Goal: Information Seeking & Learning: Learn about a topic

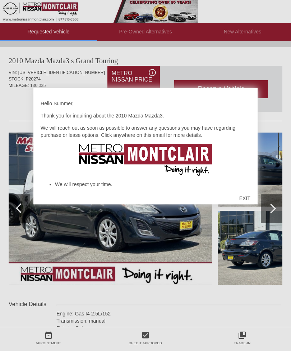
click at [243, 203] on div "EXIT" at bounding box center [244, 198] width 25 height 22
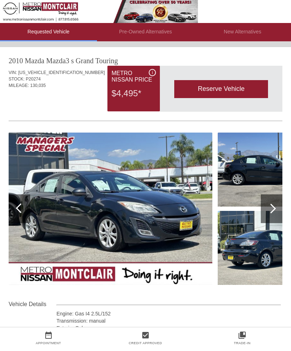
click at [277, 207] on div at bounding box center [272, 208] width 22 height 29
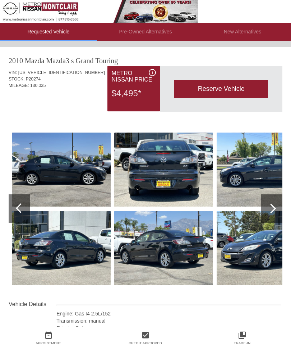
scroll to position [0, 1]
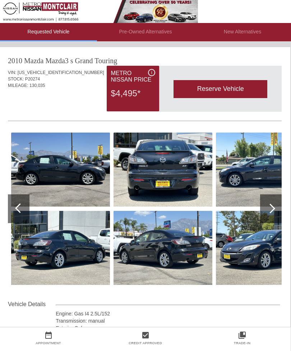
click at [60, 255] on img at bounding box center [60, 248] width 99 height 74
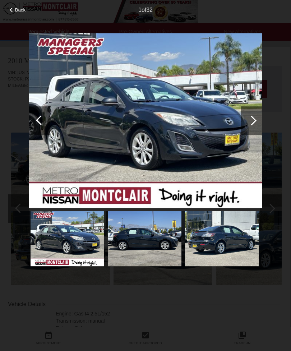
click at [154, 247] on img at bounding box center [145, 238] width 74 height 55
click at [226, 245] on img at bounding box center [222, 238] width 74 height 55
click at [249, 112] on div at bounding box center [252, 120] width 22 height 29
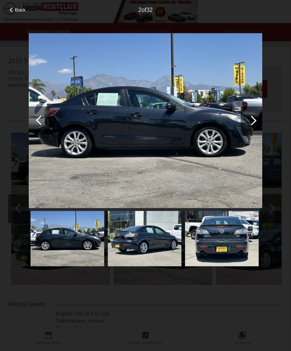
click at [253, 122] on div at bounding box center [252, 121] width 10 height 10
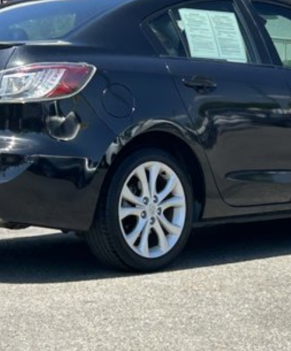
scroll to position [0, 0]
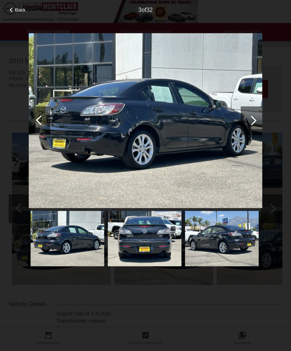
click at [245, 125] on div at bounding box center [252, 120] width 22 height 29
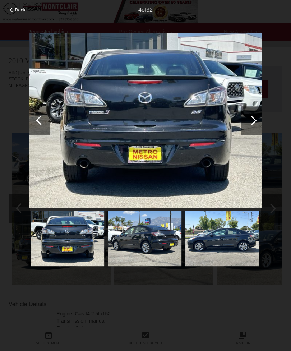
click at [247, 123] on div at bounding box center [252, 120] width 22 height 29
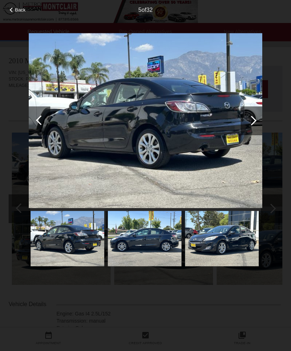
click at [246, 124] on div at bounding box center [252, 120] width 22 height 29
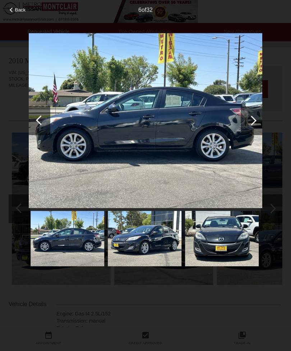
click at [249, 120] on div at bounding box center [252, 121] width 10 height 10
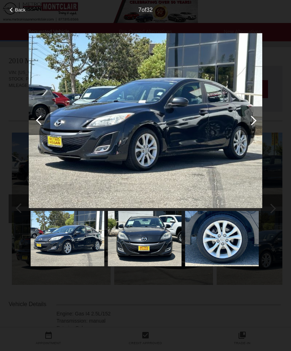
click at [249, 119] on div at bounding box center [252, 121] width 10 height 10
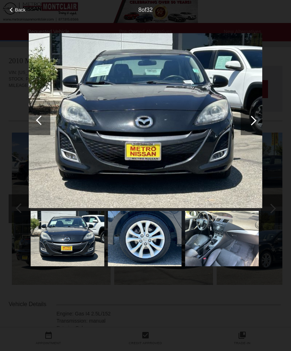
click at [249, 120] on div at bounding box center [252, 121] width 10 height 10
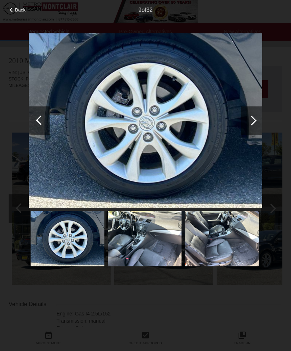
click at [42, 129] on div at bounding box center [40, 120] width 22 height 29
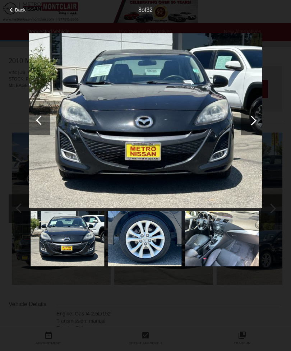
click at [249, 125] on div at bounding box center [252, 120] width 22 height 29
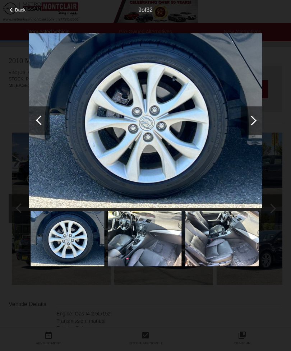
click at [250, 120] on div at bounding box center [252, 121] width 10 height 10
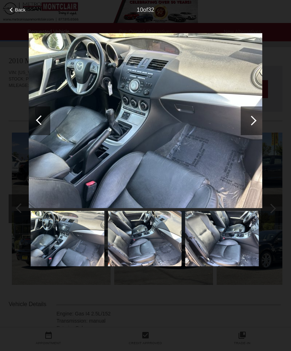
click at [250, 121] on div at bounding box center [252, 121] width 10 height 10
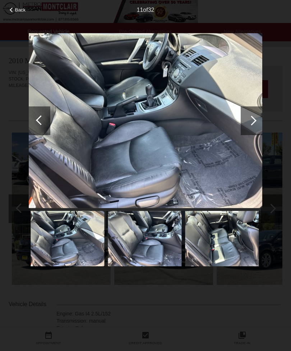
click at [250, 122] on div at bounding box center [252, 121] width 10 height 10
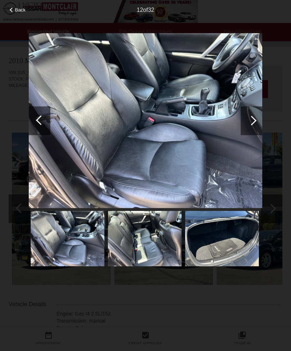
click at [250, 122] on div at bounding box center [252, 121] width 10 height 10
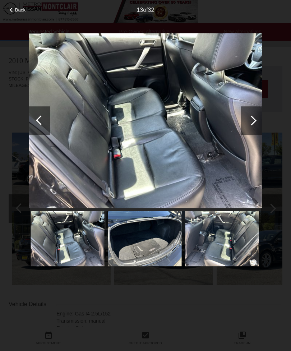
click at [251, 123] on div at bounding box center [252, 121] width 10 height 10
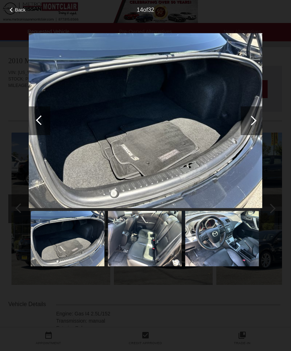
scroll to position [0, 1]
click at [16, 9] on span "Back" at bounding box center [20, 9] width 11 height 5
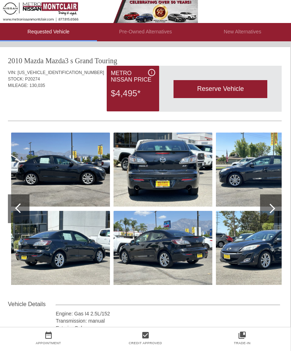
click at [271, 207] on div at bounding box center [270, 209] width 10 height 10
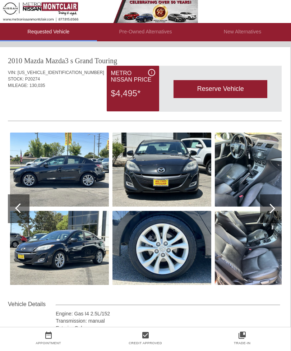
click at [266, 211] on div at bounding box center [271, 208] width 22 height 29
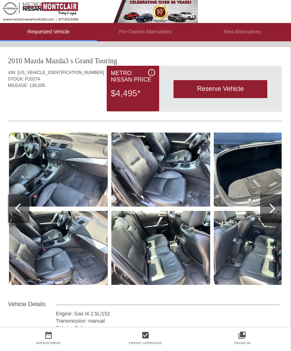
click at [273, 207] on div at bounding box center [270, 209] width 10 height 10
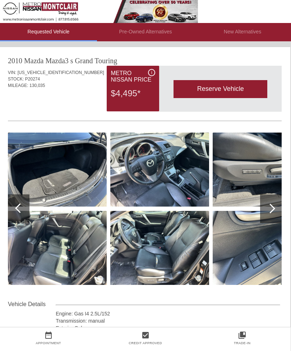
click at [272, 207] on div at bounding box center [270, 209] width 10 height 10
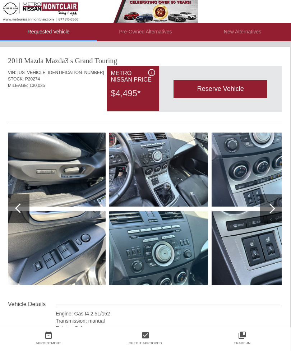
click at [270, 208] on div at bounding box center [270, 209] width 10 height 10
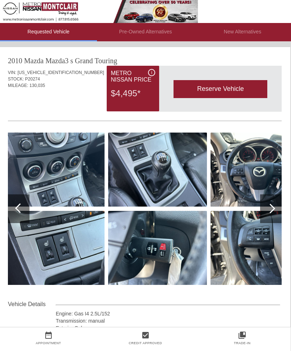
click at [270, 208] on div at bounding box center [270, 209] width 10 height 10
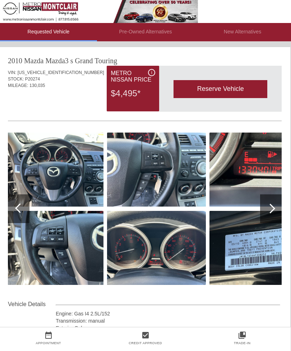
click at [270, 207] on div at bounding box center [270, 209] width 10 height 10
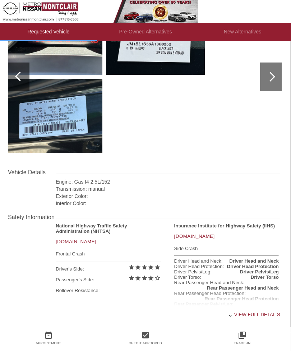
scroll to position [170, 1]
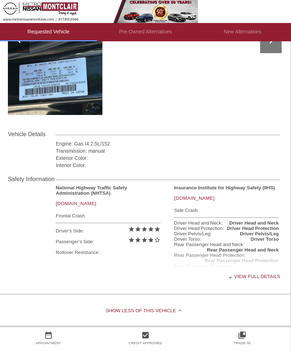
click at [262, 280] on div "View full details" at bounding box center [168, 277] width 224 height 18
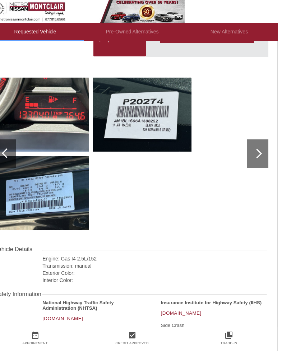
scroll to position [0, 1]
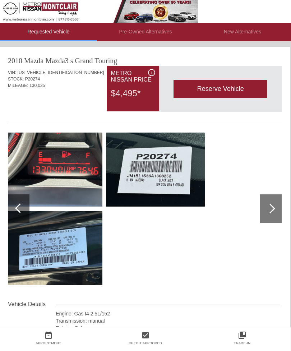
click at [151, 76] on div "i" at bounding box center [151, 72] width 7 height 7
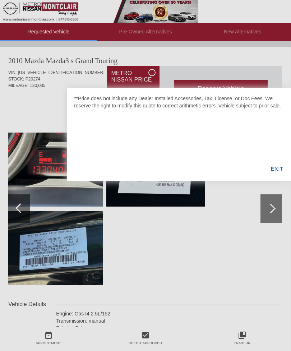
scroll to position [0, 0]
click at [280, 172] on div "EXIT" at bounding box center [277, 169] width 28 height 24
